Goal: Task Accomplishment & Management: Manage account settings

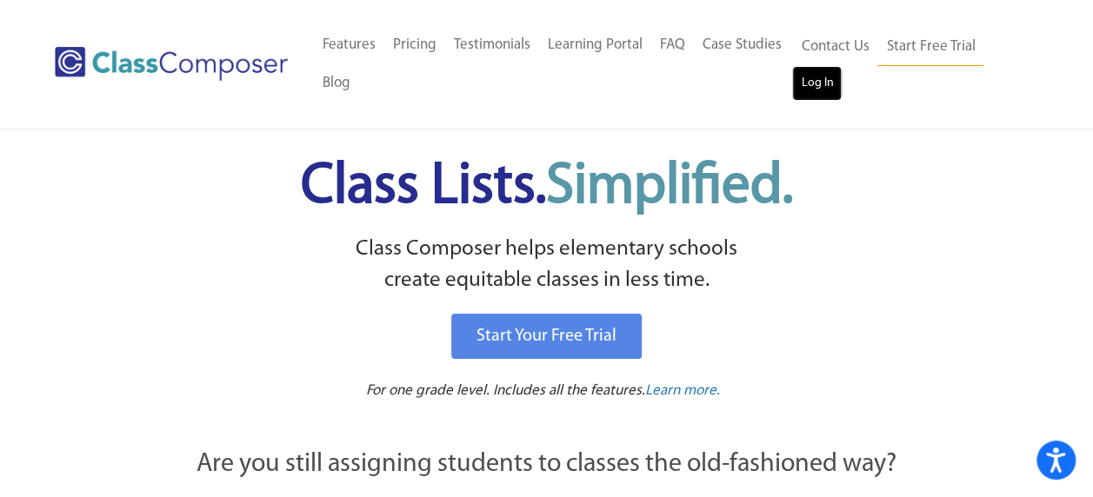
click at [822, 87] on link "Log In" at bounding box center [817, 83] width 50 height 35
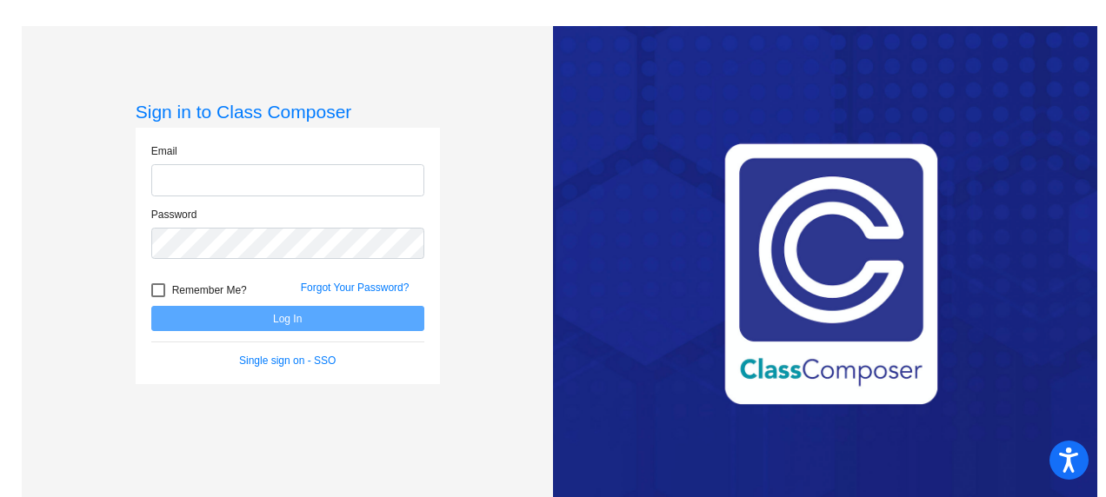
type input "[EMAIL_ADDRESS][DOMAIN_NAME]"
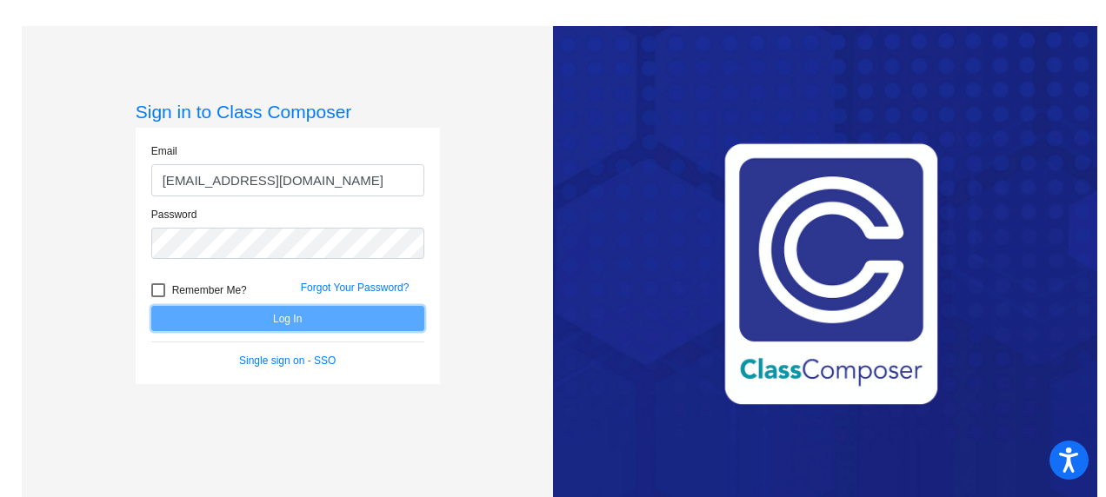
click at [343, 318] on button "Log In" at bounding box center [287, 318] width 273 height 25
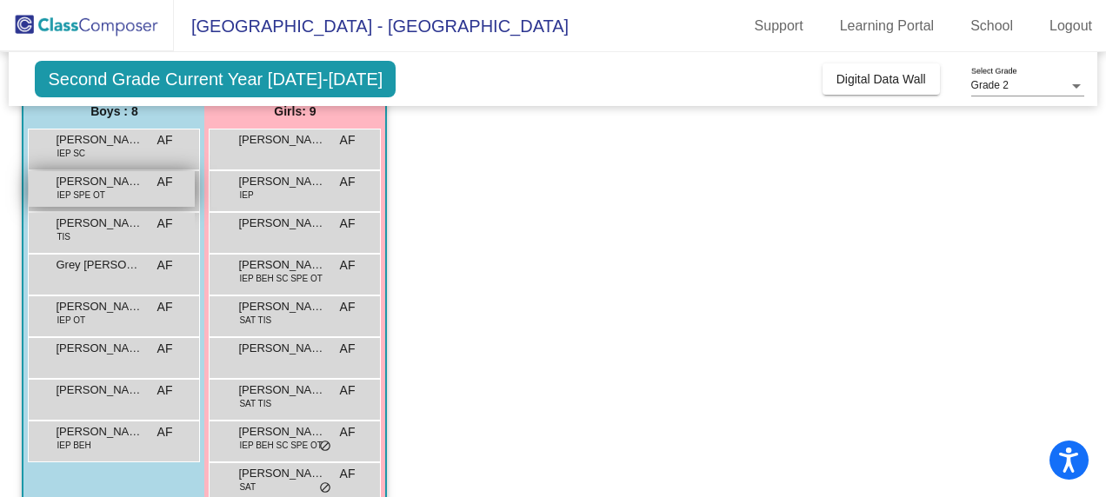
scroll to position [174, 0]
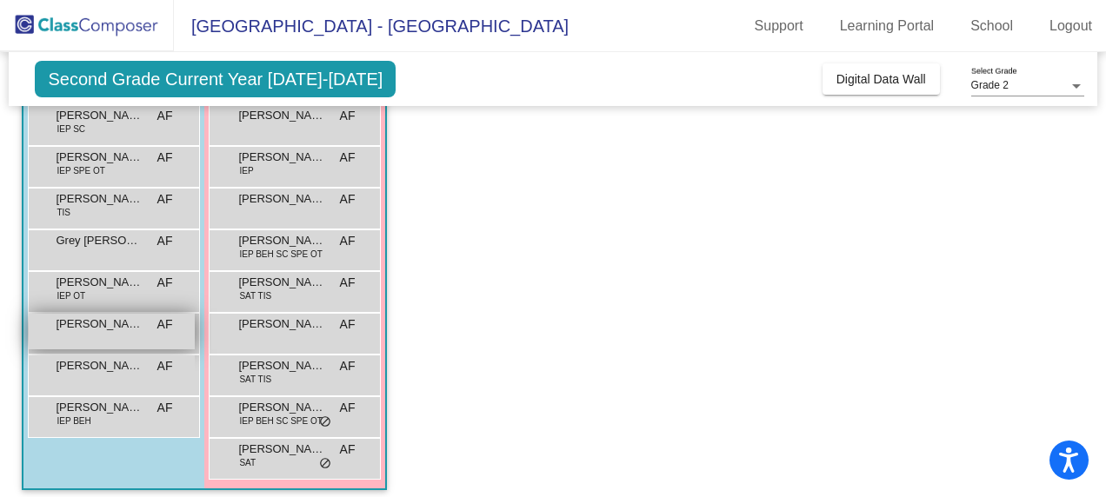
click at [130, 334] on div "[PERSON_NAME] AF lock do_not_disturb_alt" at bounding box center [112, 332] width 166 height 36
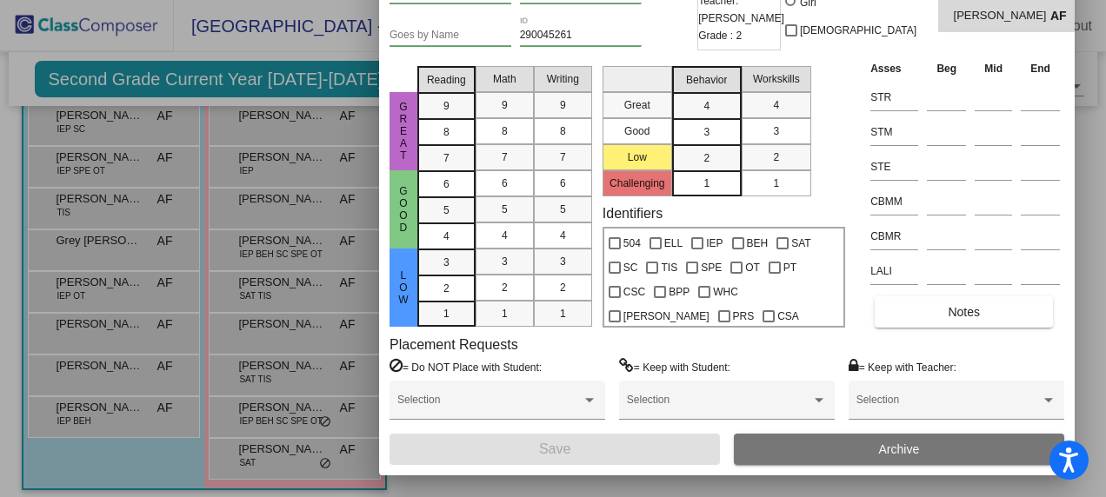
drag, startPoint x: 661, startPoint y: 26, endPoint x: 635, endPoint y: -56, distance: 85.5
click at [635, 0] on html "Accessibility Screen-Reader Guide, Feedback, and Issue Reporting | New window […" at bounding box center [553, 248] width 1106 height 497
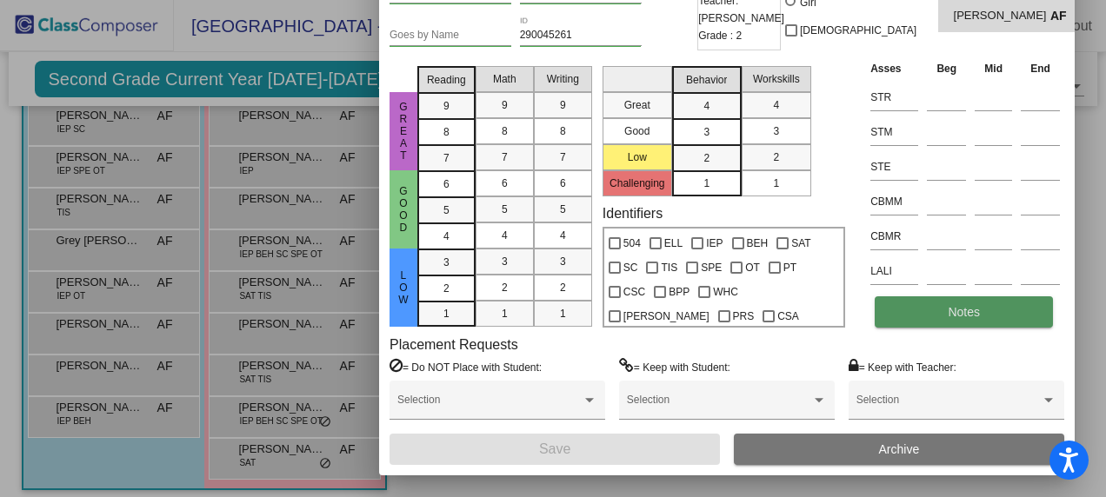
click at [979, 315] on span "Notes" at bounding box center [963, 312] width 32 height 14
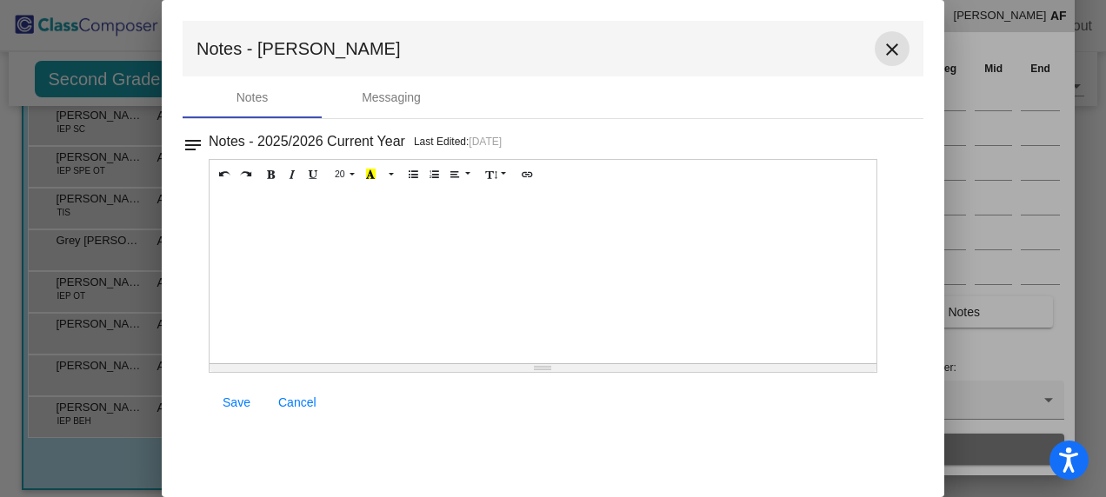
click at [892, 49] on mat-icon "close" at bounding box center [891, 49] width 21 height 21
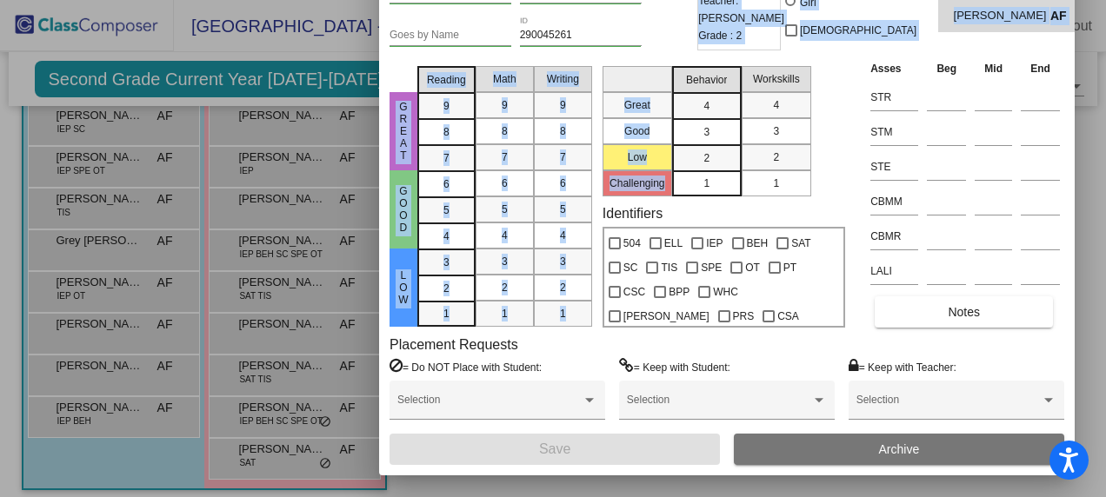
drag, startPoint x: 674, startPoint y: 31, endPoint x: 681, endPoint y: 71, distance: 40.6
click at [681, 71] on div "[PERSON_NAME] First Name [PERSON_NAME] Last Name Goes by Name 290045261 ID 2025…" at bounding box center [726, 219] width 674 height 491
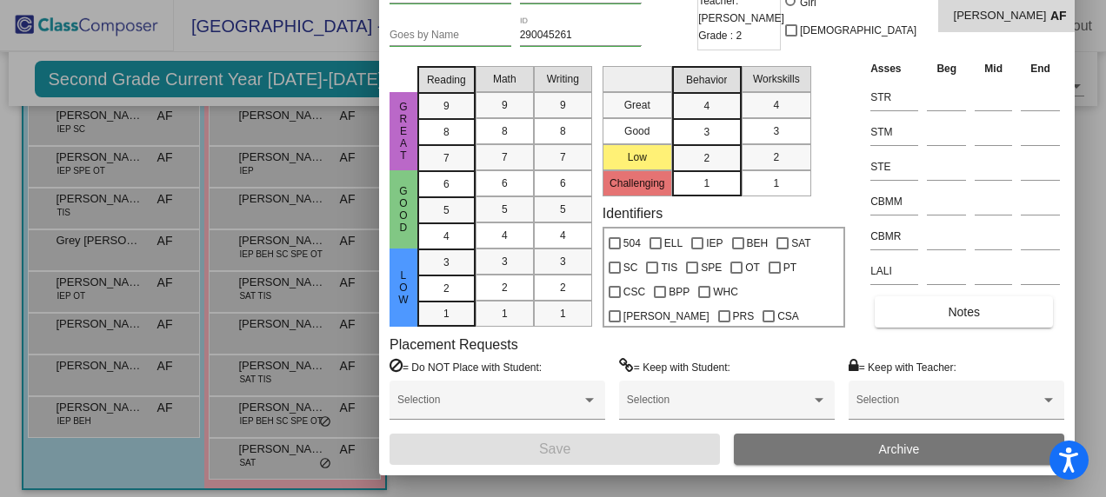
click at [315, 37] on div at bounding box center [553, 248] width 1106 height 497
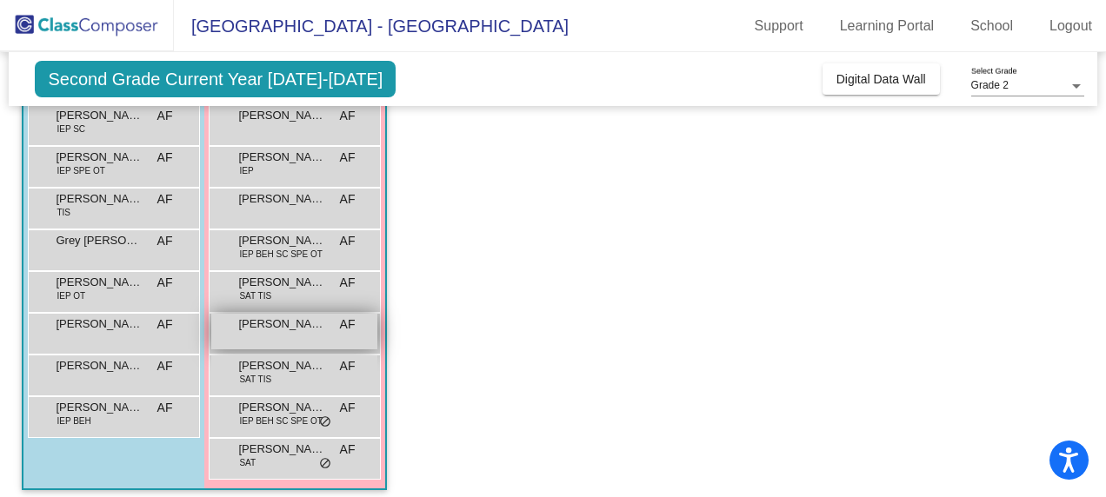
click at [268, 336] on div "[PERSON_NAME] AF lock do_not_disturb_alt" at bounding box center [294, 332] width 166 height 36
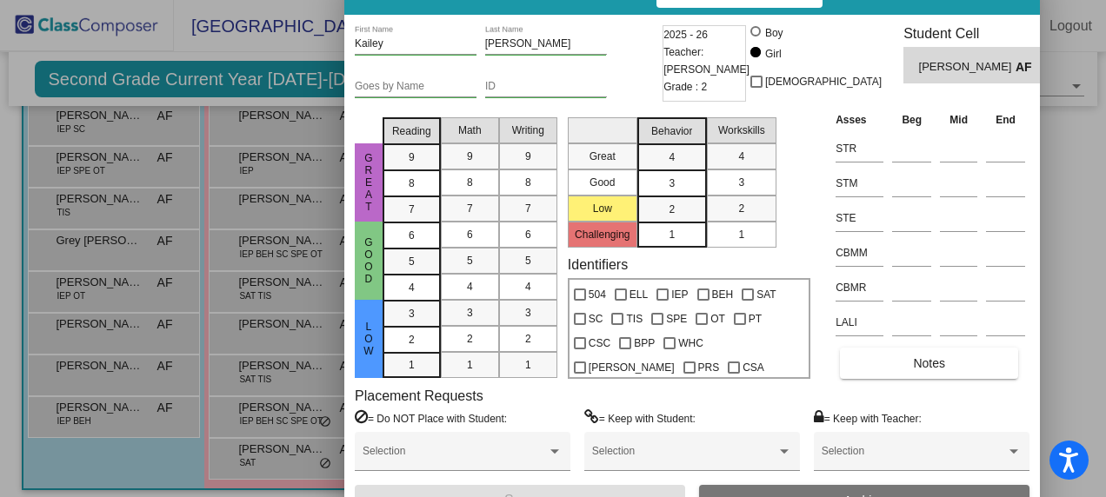
drag, startPoint x: 630, startPoint y: 19, endPoint x: 561, endPoint y: -29, distance: 83.7
click at [561, 0] on html "Accessibility Screen-Reader Guide, Feedback, and Issue Reporting | New window […" at bounding box center [553, 248] width 1106 height 497
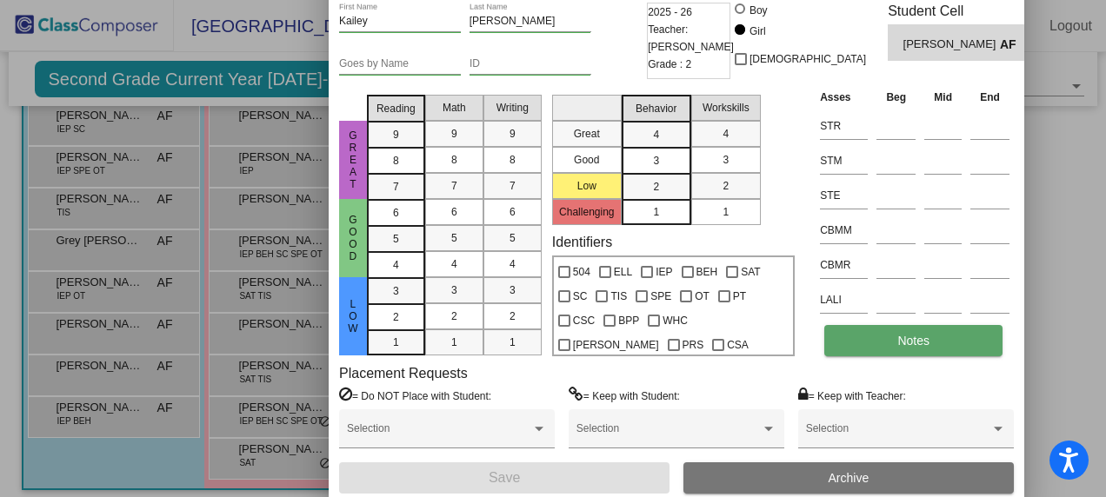
click at [902, 339] on span "Notes" at bounding box center [913, 341] width 32 height 14
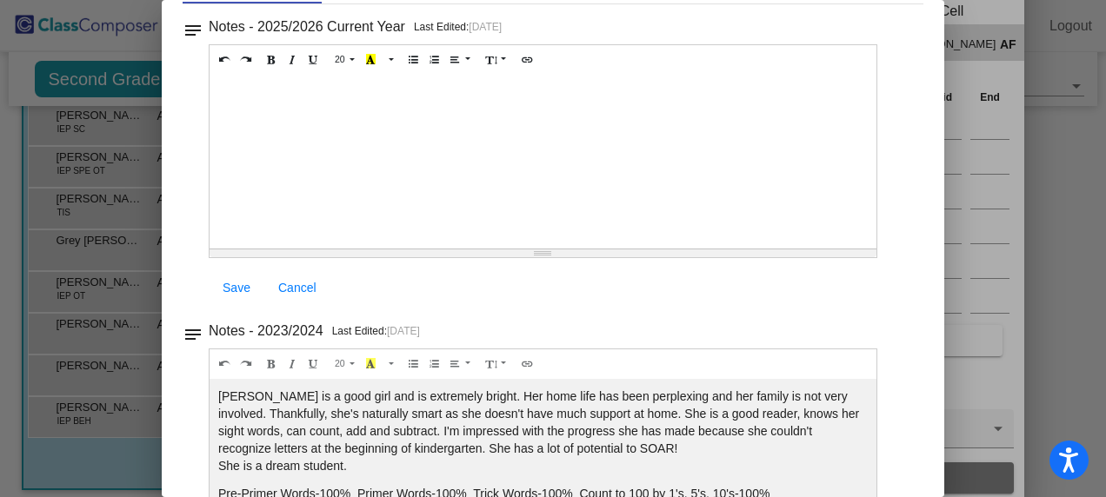
scroll to position [0, 0]
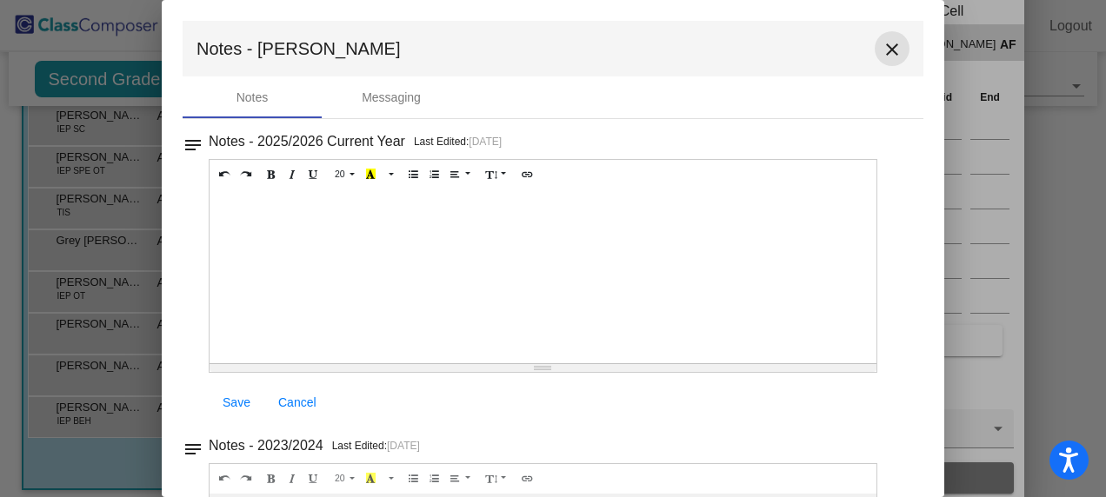
click at [881, 47] on mat-icon "close" at bounding box center [891, 49] width 21 height 21
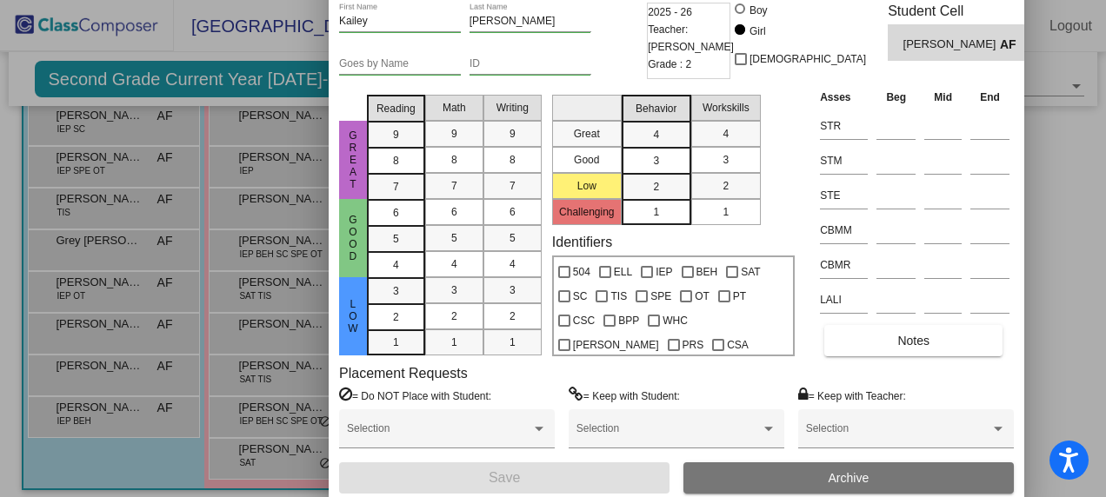
click at [1053, 292] on div at bounding box center [553, 248] width 1106 height 497
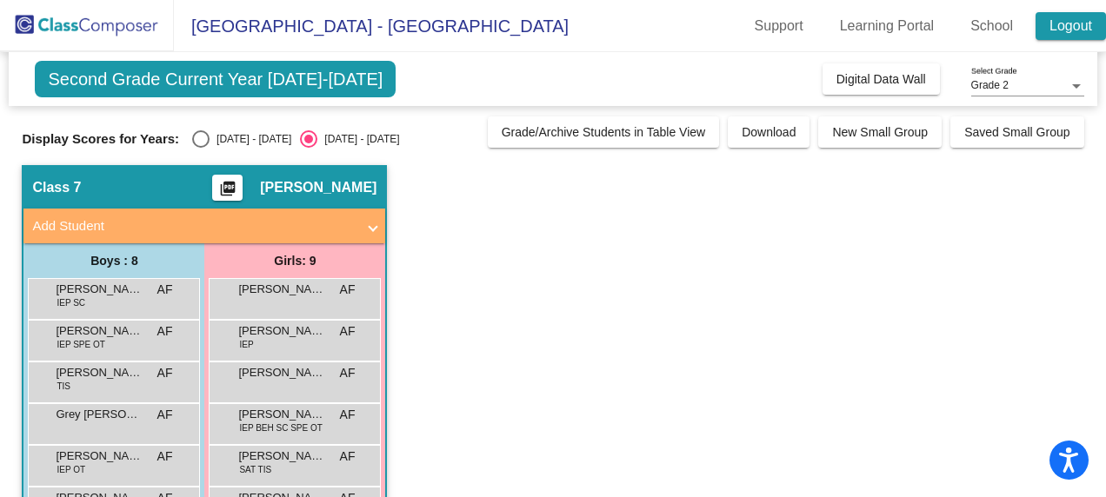
click at [1071, 27] on link "Logout" at bounding box center [1070, 26] width 70 height 28
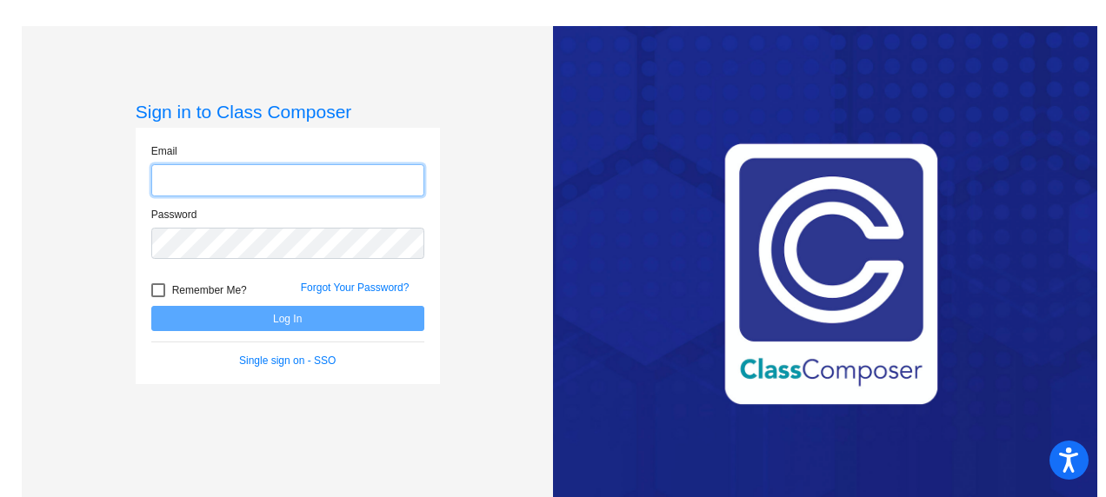
type input "[EMAIL_ADDRESS][DOMAIN_NAME]"
